Goal: Information Seeking & Learning: Learn about a topic

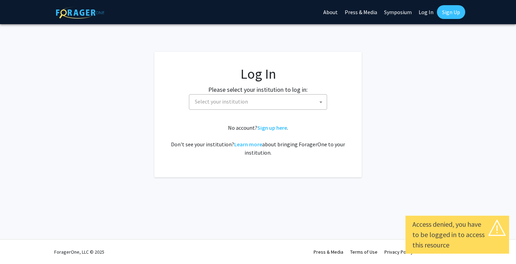
select select
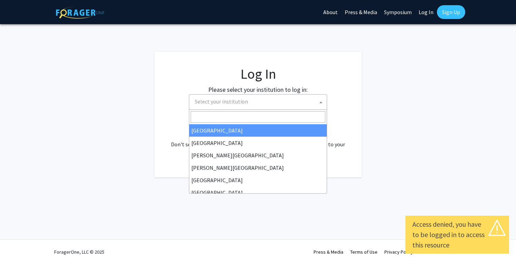
click at [304, 107] on span "Select your institution" at bounding box center [259, 102] width 135 height 14
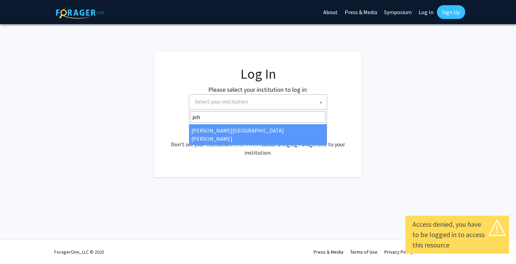
type input "joh"
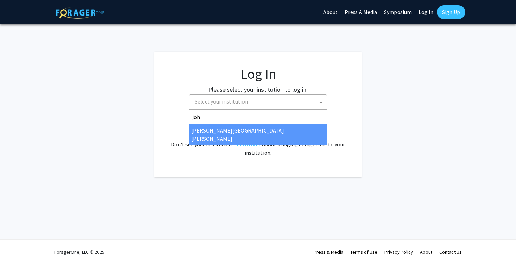
drag, startPoint x: 278, startPoint y: 129, endPoint x: 274, endPoint y: 128, distance: 4.3
select select "1"
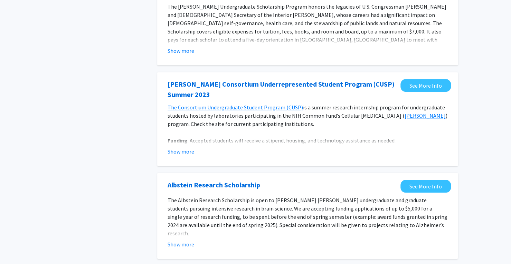
scroll to position [380, 0]
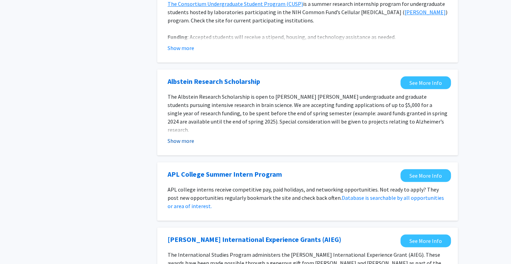
click at [191, 140] on button "Show more" at bounding box center [181, 141] width 27 height 8
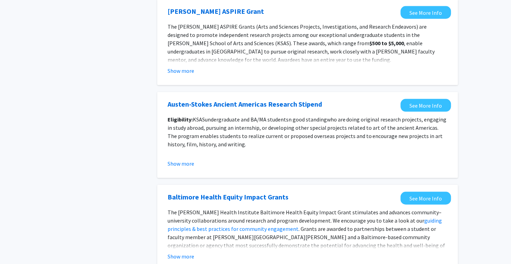
scroll to position [760, 0]
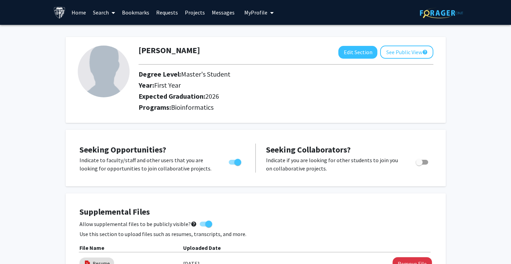
click at [190, 12] on link "Projects" at bounding box center [194, 12] width 27 height 24
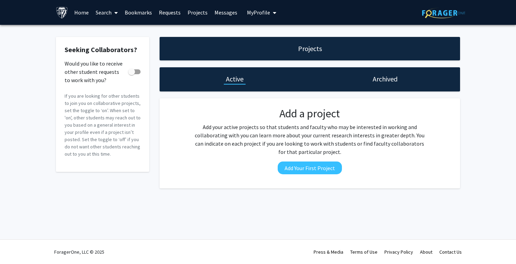
click at [176, 13] on link "Requests" at bounding box center [169, 12] width 29 height 24
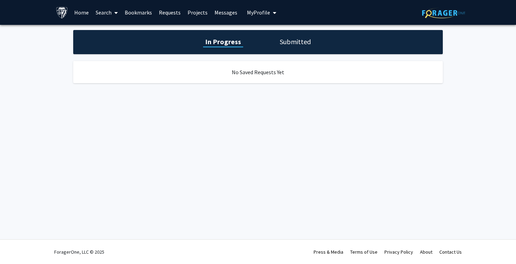
click at [220, 10] on link "Messages" at bounding box center [226, 12] width 30 height 24
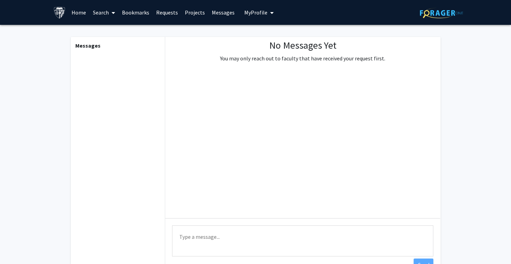
click at [250, 13] on span "My Profile" at bounding box center [255, 12] width 23 height 7
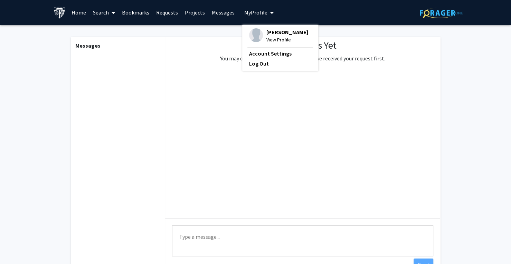
click at [105, 13] on link "Search" at bounding box center [103, 12] width 29 height 24
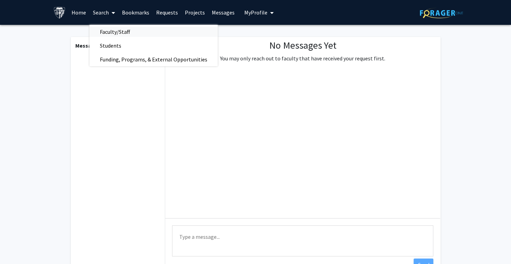
click at [125, 29] on span "Faculty/Staff" at bounding box center [114, 32] width 51 height 14
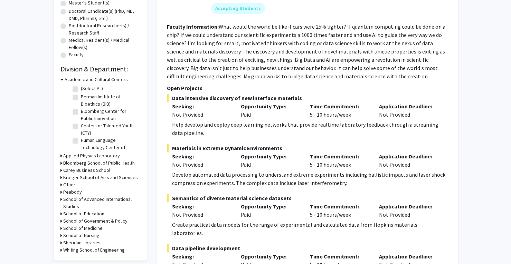
scroll to position [207, 0]
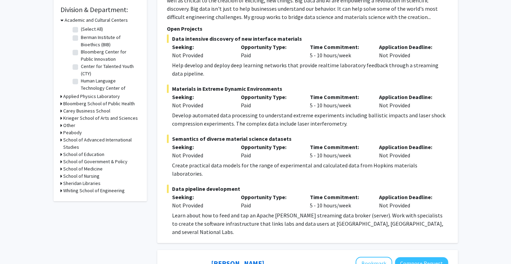
click at [268, 63] on div "Help develop and deploy deep learning networks that provide realtime laboratory…" at bounding box center [310, 69] width 276 height 17
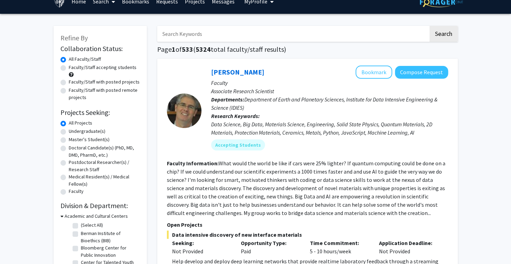
scroll to position [0, 0]
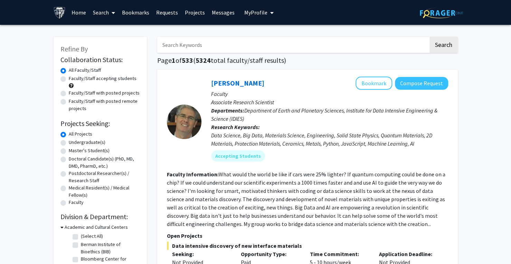
click at [69, 78] on label "Faculty/Staff accepting students" at bounding box center [103, 78] width 68 height 7
click at [69, 78] on input "Faculty/Staff accepting students" at bounding box center [71, 77] width 4 height 4
radio input "true"
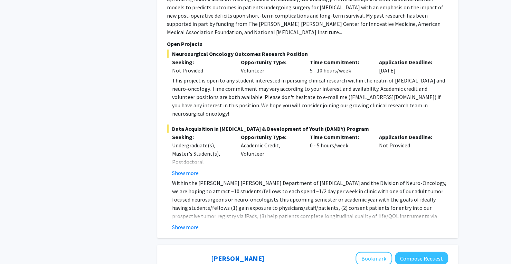
scroll to position [1002, 0]
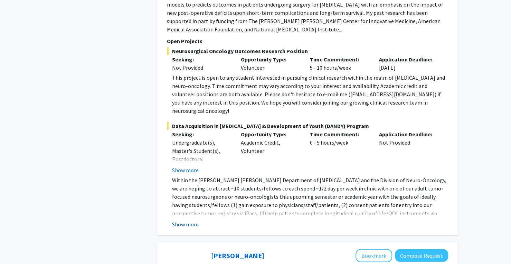
click at [180, 220] on button "Show more" at bounding box center [185, 224] width 27 height 8
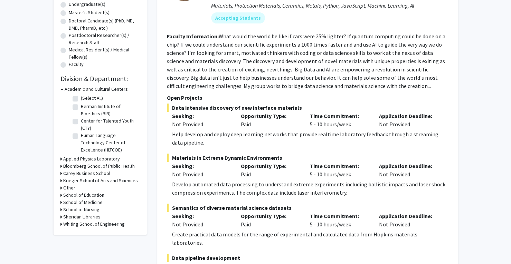
scroll to position [0, 0]
